Goal: Find specific fact: Find specific fact

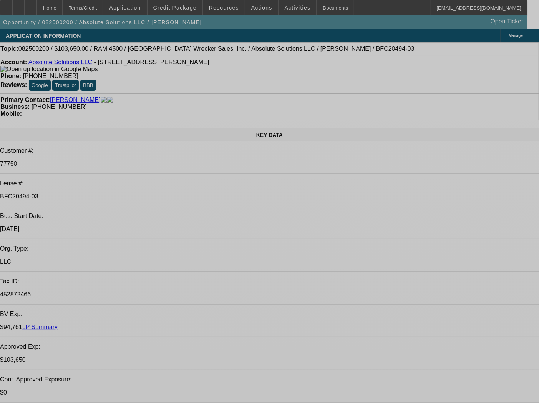
select select "0"
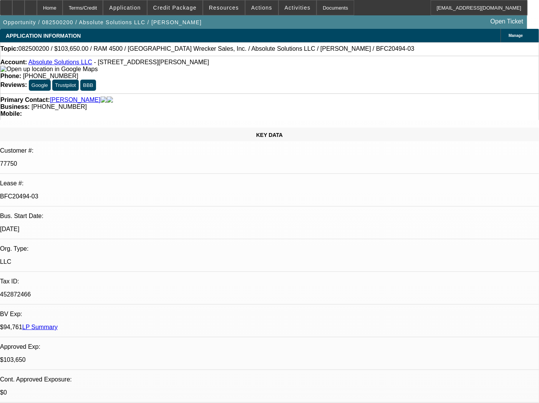
select select "0"
select select "0.1"
select select "4"
select select "0"
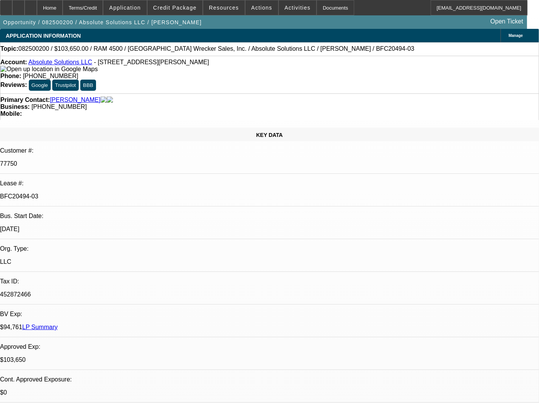
select select "0"
select select "5"
select select "0"
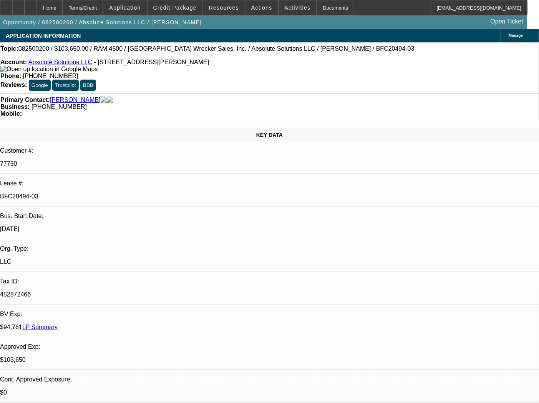
select select "6"
select select "0"
select select "6"
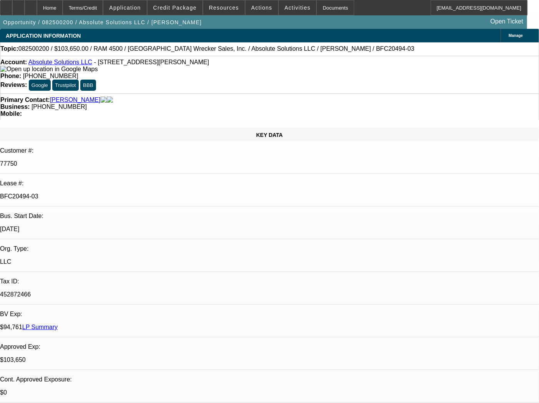
click at [120, 70] on div "Account: Absolute Solutions LLC - [STREET_ADDRESS][PERSON_NAME]" at bounding box center [269, 66] width 539 height 14
drag, startPoint x: 92, startPoint y: 62, endPoint x: 87, endPoint y: 68, distance: 8.5
click at [87, 68] on div "Account: Absolute Solutions LLC - [STREET_ADDRESS][PERSON_NAME]" at bounding box center [269, 66] width 539 height 14
copy span "[STREET_ADDRESS][PERSON_NAME]"
click at [115, 73] on div "Account: Absolute Solutions LLC - [STREET_ADDRESS][PERSON_NAME]" at bounding box center [269, 66] width 539 height 14
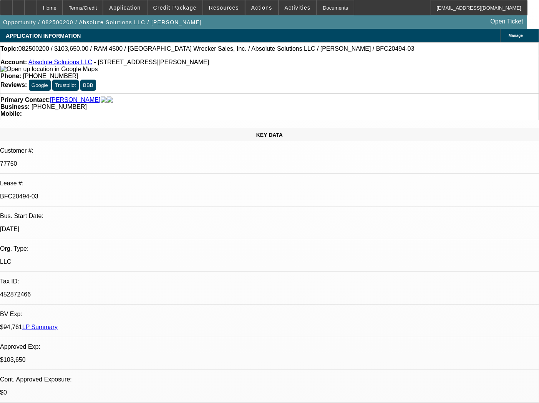
drag, startPoint x: 45, startPoint y: 70, endPoint x: 36, endPoint y: 65, distance: 9.8
click at [36, 65] on div "Account: Absolute Solutions LLC - [STREET_ADDRESS][PERSON_NAME]" at bounding box center [269, 66] width 539 height 14
copy div "Absolute Solutions LLC - [STREET_ADDRESS][PERSON_NAME]"
